Goal: Register for event/course

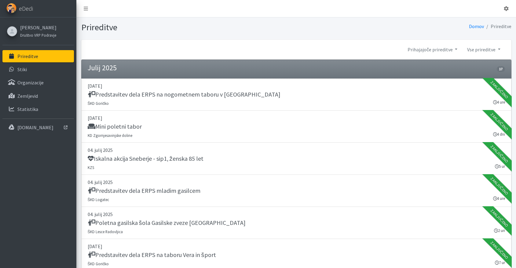
drag, startPoint x: 40, startPoint y: 27, endPoint x: 86, endPoint y: 31, distance: 46.9
click at [40, 27] on link "[PERSON_NAME]" at bounding box center [38, 27] width 36 height 7
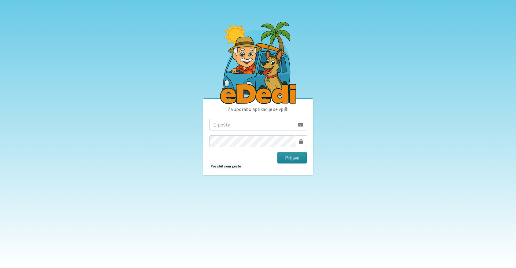
type input "andrej.kitak6@gmail.com"
drag, startPoint x: 294, startPoint y: 158, endPoint x: 276, endPoint y: 152, distance: 18.9
click at [294, 158] on button "Prijava" at bounding box center [292, 158] width 30 height 12
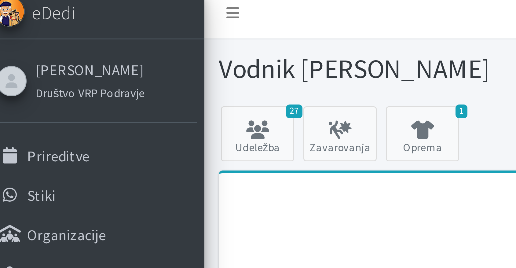
click at [39, 21] on div "Andrej Kitak Društvo VRP Podravje Prireditve Stiki Organizacije Zemljevid Stati…" at bounding box center [38, 75] width 76 height 117
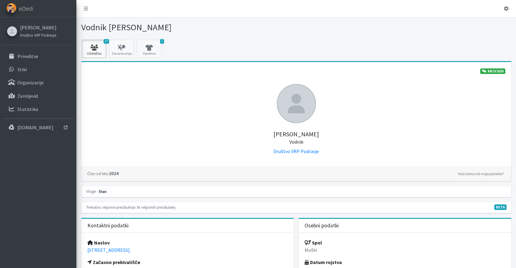
click at [95, 44] on link "27 Udeležba" at bounding box center [94, 49] width 24 height 18
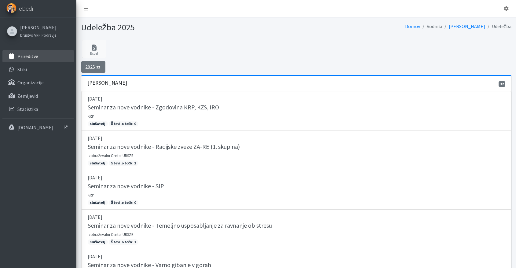
click at [33, 56] on p "Prireditve" at bounding box center [27, 56] width 21 height 6
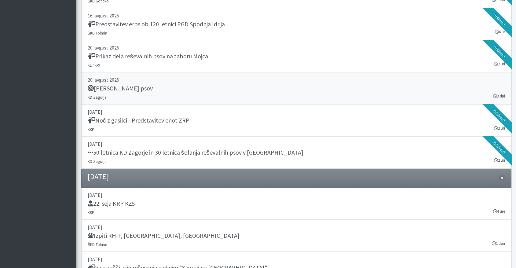
scroll to position [795, 0]
click at [112, 89] on h5 "[PERSON_NAME] psov" at bounding box center [120, 87] width 65 height 7
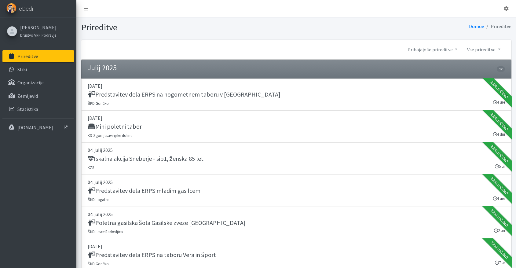
scroll to position [795, 0]
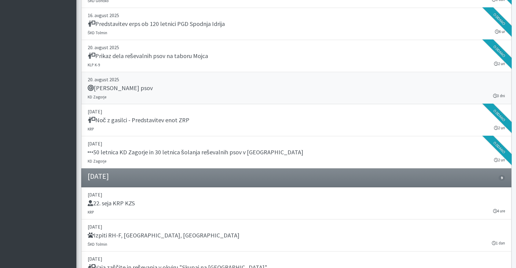
click at [115, 87] on h5 "[PERSON_NAME] psov" at bounding box center [120, 87] width 65 height 7
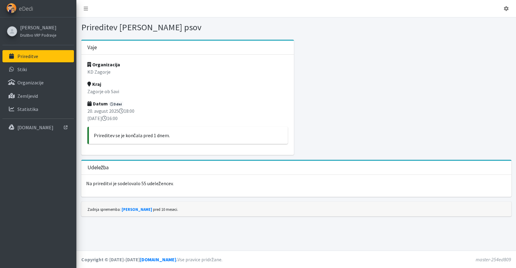
click at [24, 56] on p "Prireditve" at bounding box center [27, 56] width 21 height 6
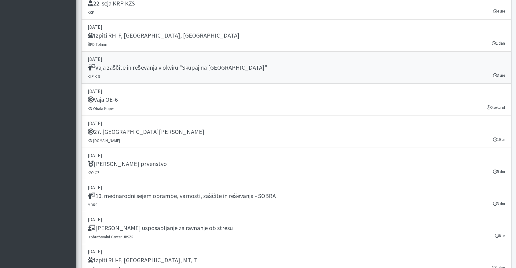
scroll to position [1025, 0]
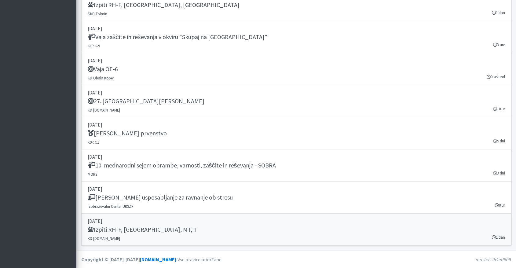
click at [108, 223] on p "[DATE]" at bounding box center [296, 220] width 417 height 7
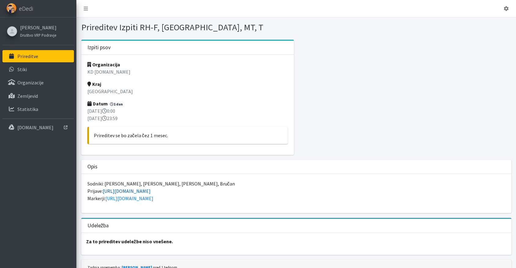
click at [140, 190] on link "https://forms.gle/DiY1hfJPgvDqgqNAA" at bounding box center [127, 191] width 48 height 6
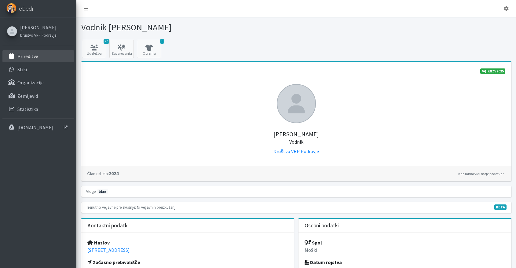
click at [26, 54] on p "Prireditve" at bounding box center [27, 56] width 21 height 6
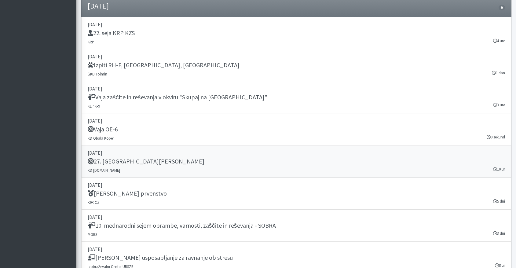
scroll to position [1025, 0]
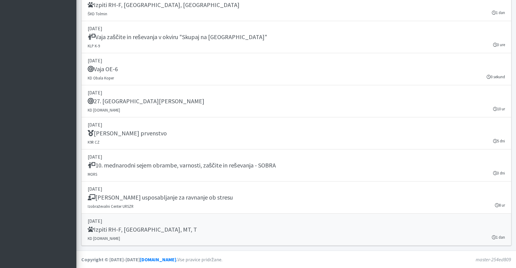
click at [124, 227] on h5 "Izpiti RH-F, [GEOGRAPHIC_DATA], MT, T" at bounding box center [142, 229] width 109 height 7
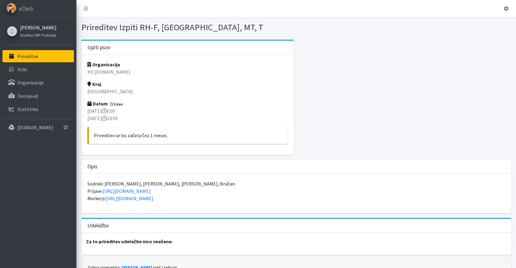
click at [33, 29] on link "[PERSON_NAME]" at bounding box center [38, 27] width 36 height 7
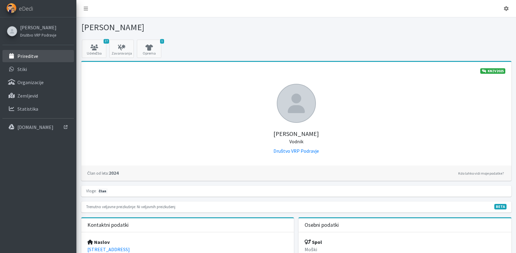
click at [26, 54] on p "Prireditve" at bounding box center [27, 56] width 21 height 6
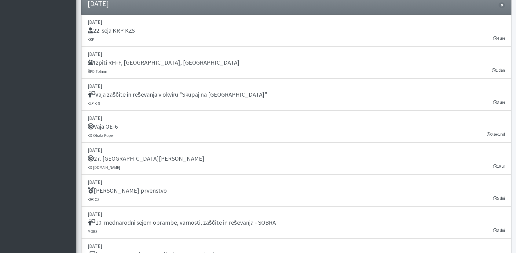
scroll to position [1039, 0]
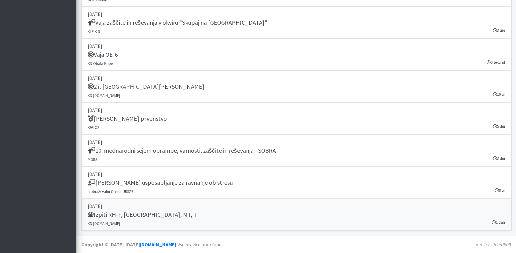
click at [138, 218] on h5 "Izpiti RH-F, [GEOGRAPHIC_DATA], MT, T" at bounding box center [142, 214] width 109 height 7
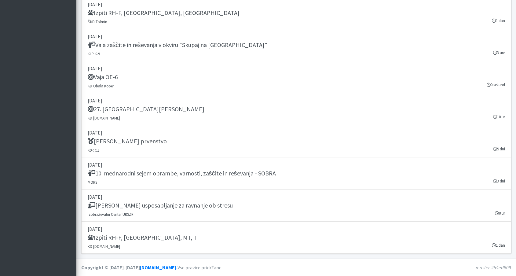
scroll to position [1017, 0]
